Goal: Information Seeking & Learning: Find specific fact

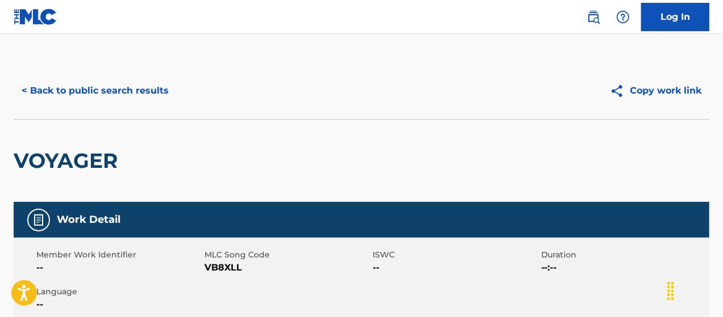
click at [279, 85] on div "< Back to public search results" at bounding box center [188, 91] width 348 height 28
click at [36, 90] on button "< Back to public search results" at bounding box center [95, 91] width 163 height 28
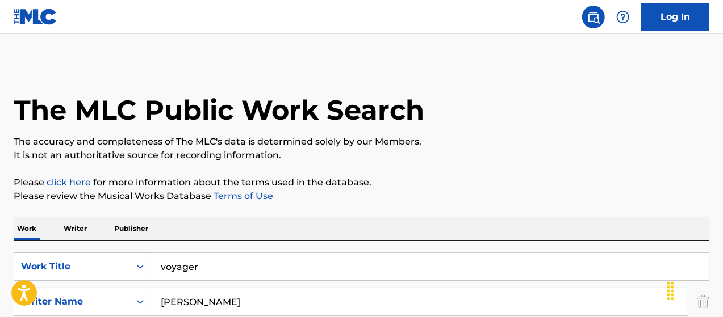
scroll to position [235, 0]
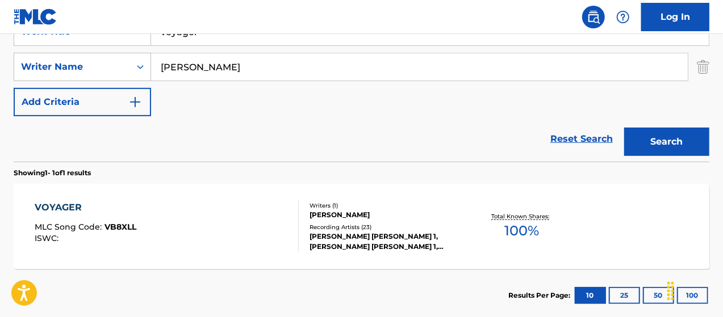
drag, startPoint x: 312, startPoint y: 136, endPoint x: 162, endPoint y: 3, distance: 200.7
click at [308, 125] on div "Reset Search Search" at bounding box center [362, 138] width 696 height 45
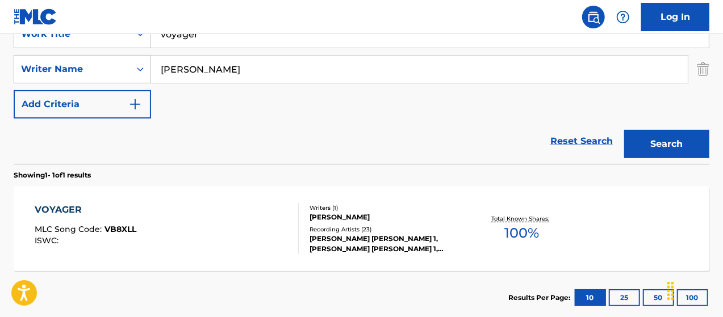
scroll to position [140, 0]
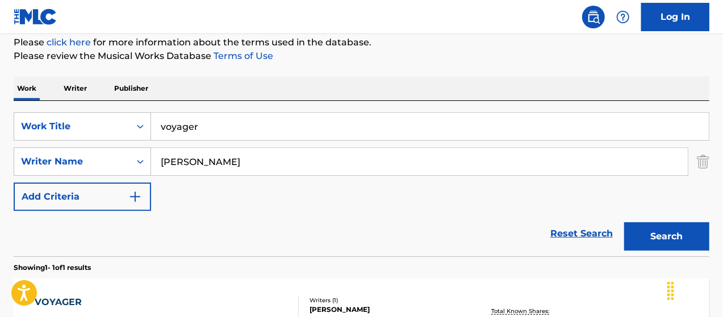
drag, startPoint x: 193, startPoint y: 130, endPoint x: 174, endPoint y: 124, distance: 20.1
click at [183, 131] on input "voyager" at bounding box center [430, 126] width 558 height 27
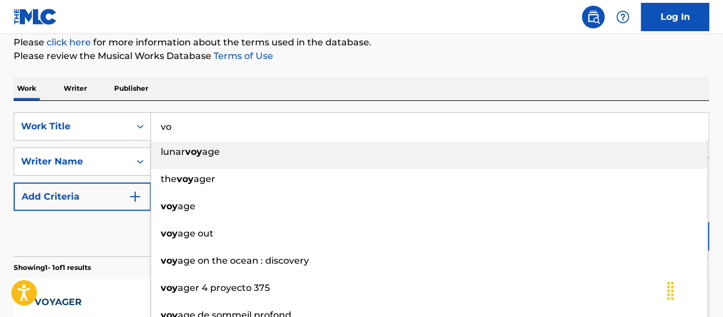
type input "v"
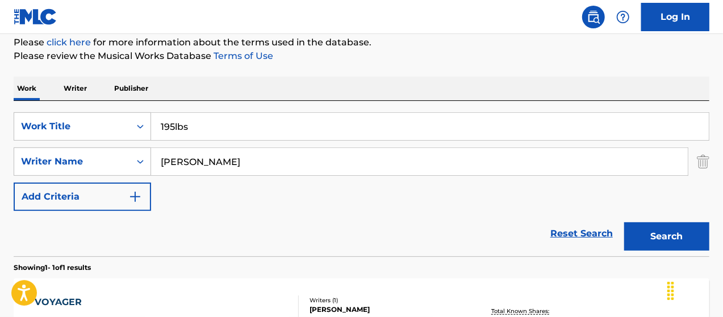
type input "195lbs"
click at [186, 160] on input "[PERSON_NAME]" at bounding box center [419, 161] width 537 height 27
drag, startPoint x: 166, startPoint y: 158, endPoint x: 135, endPoint y: 164, distance: 31.2
click at [135, 164] on div "SearchWithCriteria1d42419c-33d9-4805-ab4c-34cc72be0294 Writer Name [PERSON_NAME]" at bounding box center [362, 162] width 696 height 28
type input "S"
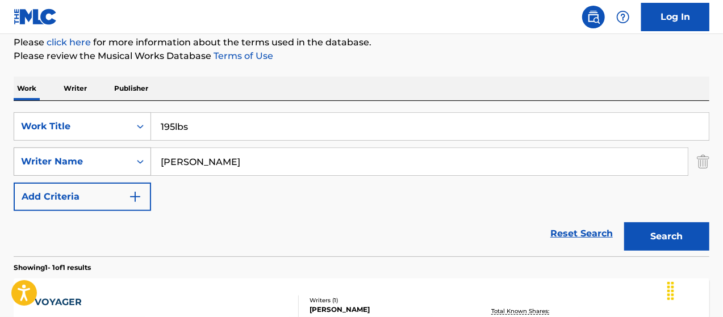
click at [624, 223] on button "Search" at bounding box center [666, 237] width 85 height 28
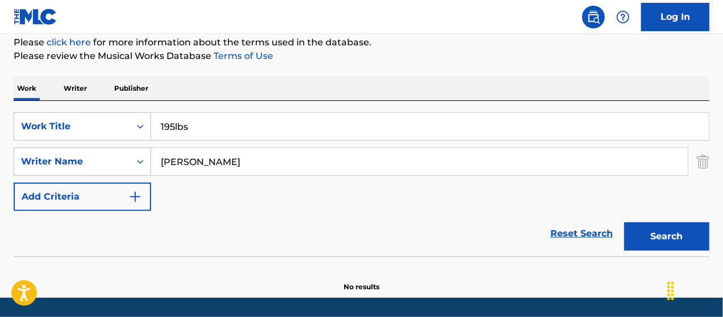
click at [690, 247] on button "Search" at bounding box center [666, 237] width 85 height 28
click at [265, 157] on input "[PERSON_NAME]" at bounding box center [419, 161] width 537 height 27
type input "g"
click at [697, 164] on img "Search Form" at bounding box center [703, 162] width 12 height 28
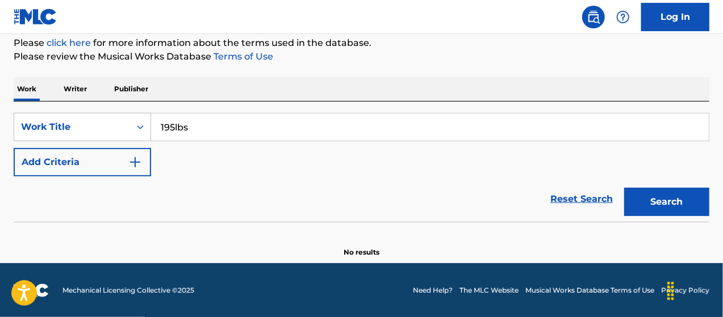
click at [665, 207] on button "Search" at bounding box center [666, 202] width 85 height 28
click at [287, 195] on div "Reset Search Search" at bounding box center [362, 199] width 696 height 45
drag, startPoint x: 119, startPoint y: 128, endPoint x: 117, endPoint y: 111, distance: 17.2
click at [117, 127] on div "SearchWithCriteria00a79e85-a7ae-4d9d-bc57-a4df5f3cc88d Work Title 195lbs" at bounding box center [362, 127] width 696 height 28
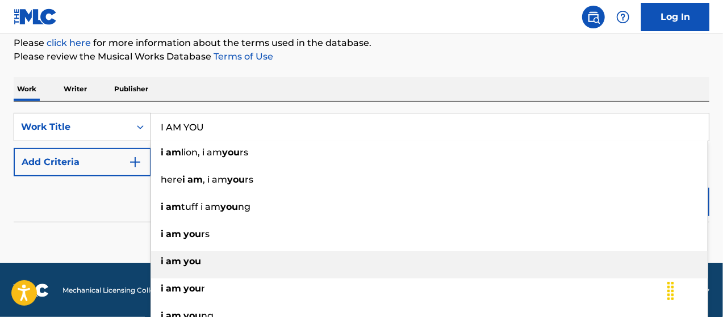
click at [167, 259] on strong "am" at bounding box center [173, 261] width 15 height 11
type input "i am you"
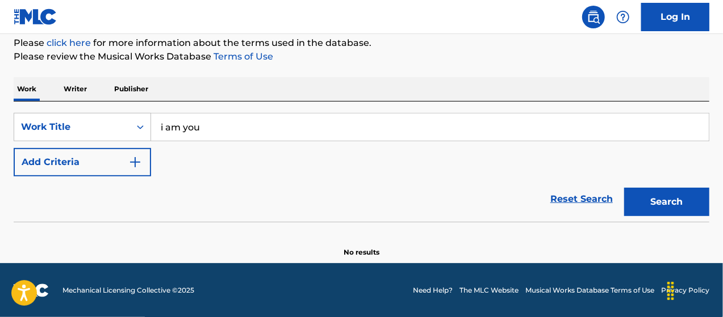
click at [643, 200] on button "Search" at bounding box center [666, 202] width 85 height 28
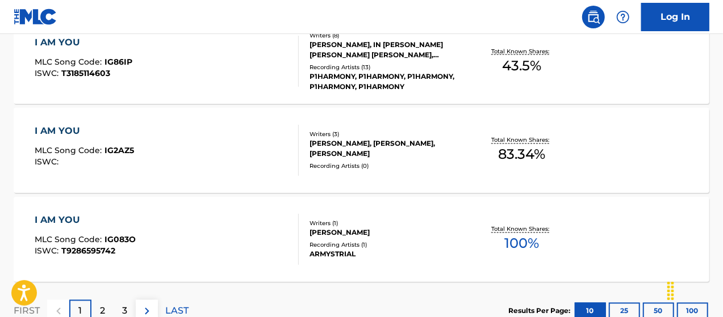
scroll to position [1072, 0]
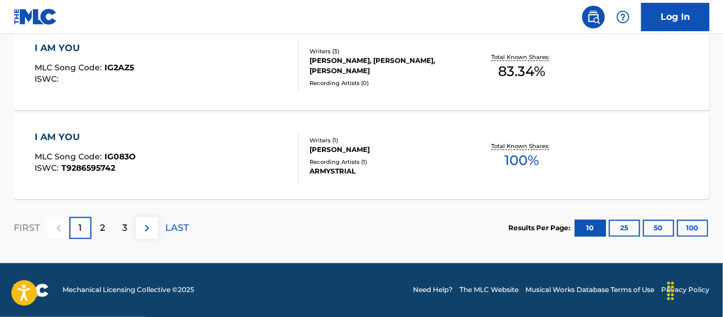
click at [106, 227] on div "2" at bounding box center [102, 228] width 22 height 22
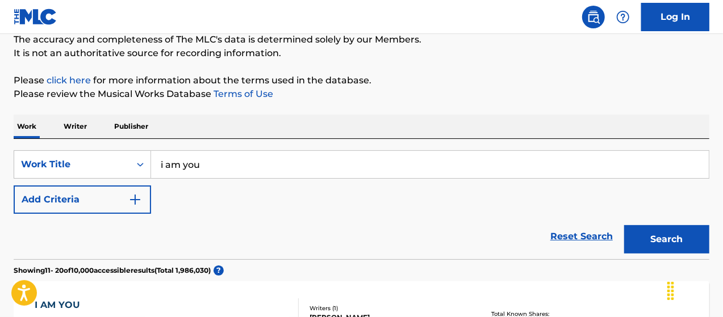
scroll to position [87, 0]
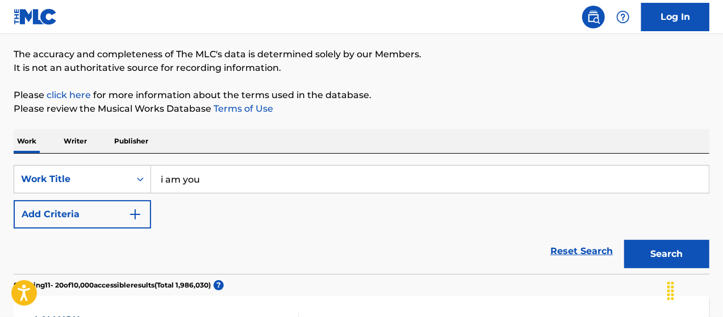
click at [131, 214] on img "Search Form" at bounding box center [135, 215] width 14 height 14
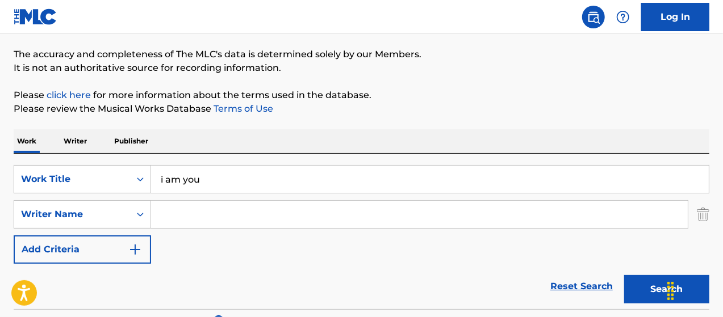
click at [224, 221] on input "Search Form" at bounding box center [419, 214] width 537 height 27
type input "[PERSON_NAME]"
click at [442, 261] on div "SearchWithCriteria00a79e85-a7ae-4d9d-bc57-a4df5f3cc88d Work Title i am you Sear…" at bounding box center [362, 214] width 696 height 99
click at [657, 287] on button "Search" at bounding box center [666, 289] width 85 height 28
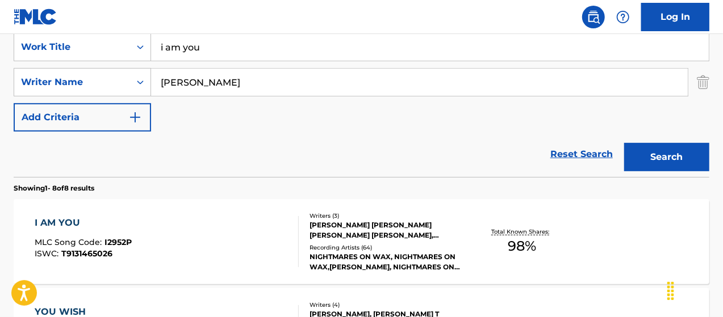
scroll to position [220, 0]
click at [383, 253] on div "NIGHTMARES ON WAX, NIGHTMARES ON WAX,[PERSON_NAME], NIGHTMARES ON WAX, NIGHTMAR…" at bounding box center [386, 262] width 154 height 20
